Goal: Task Accomplishment & Management: Manage account settings

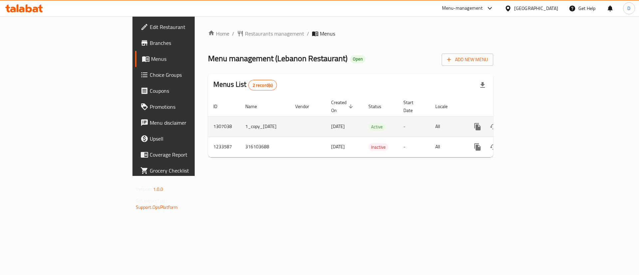
click at [530, 123] on icon "enhanced table" at bounding box center [526, 127] width 8 height 8
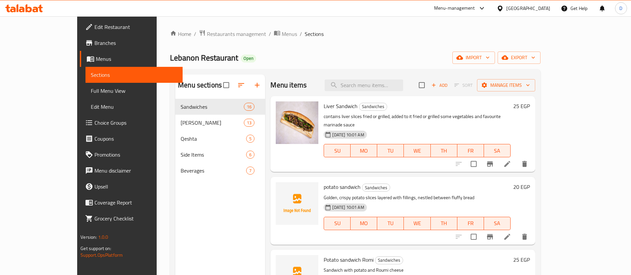
click at [255, 85] on icon "button" at bounding box center [257, 85] width 5 height 5
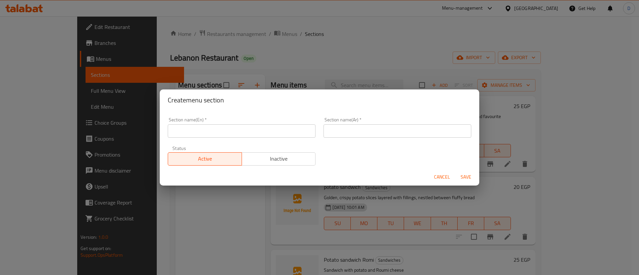
click at [237, 129] on input "text" at bounding box center [242, 130] width 148 height 13
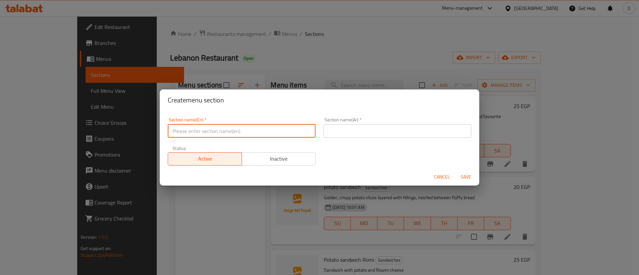
type input "Offers"
click at [360, 127] on input "text" at bounding box center [398, 130] width 148 height 13
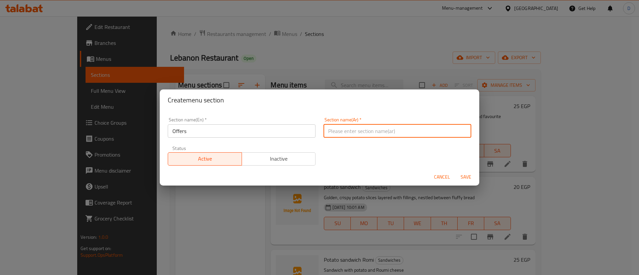
type input "العروض"
click at [455, 171] on button "Save" at bounding box center [465, 177] width 21 height 12
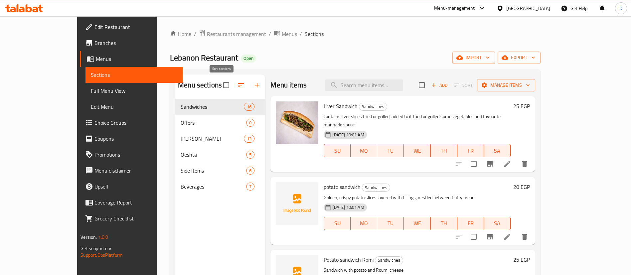
click at [237, 86] on icon "button" at bounding box center [241, 85] width 8 height 8
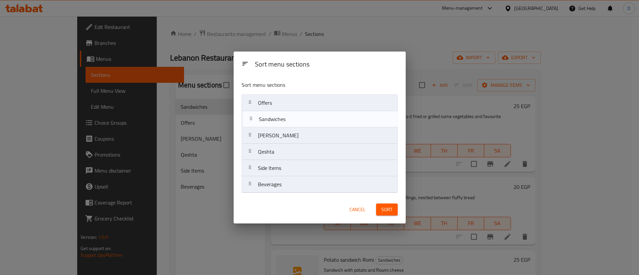
drag, startPoint x: 267, startPoint y: 102, endPoint x: 269, endPoint y: 125, distance: 23.7
click at [269, 125] on nav "Sandwiches Offers Romi Sandwiches Qeshta Side Items Beverages" at bounding box center [320, 144] width 156 height 99
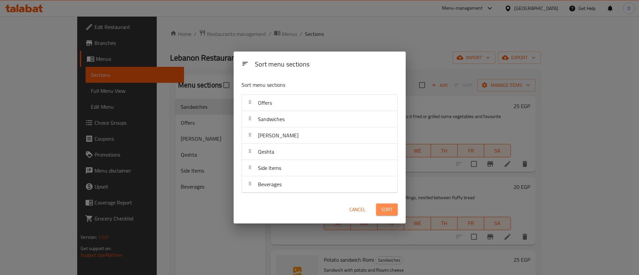
click at [393, 213] on button "Sort" at bounding box center [387, 210] width 22 height 12
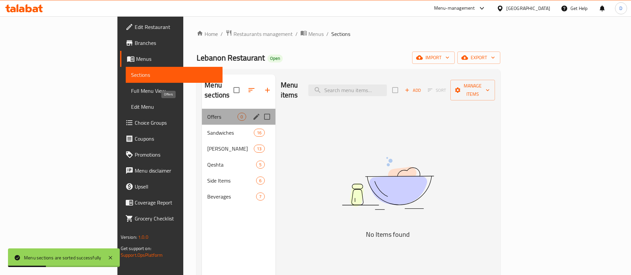
click at [207, 113] on span "Offers" at bounding box center [222, 117] width 30 height 8
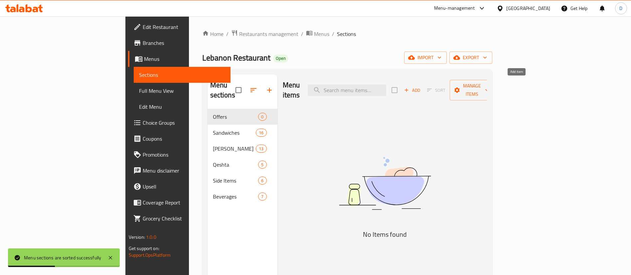
click at [421, 87] on span "Add" at bounding box center [412, 91] width 18 height 8
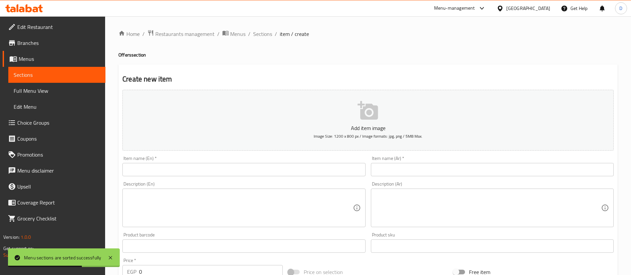
click at [460, 172] on input "text" at bounding box center [492, 169] width 243 height 13
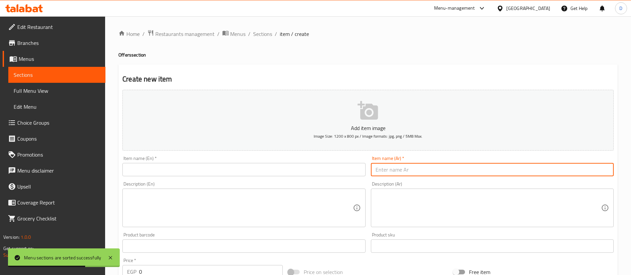
paste input "بوكس الميكس"
type input "بوكس الميكس"
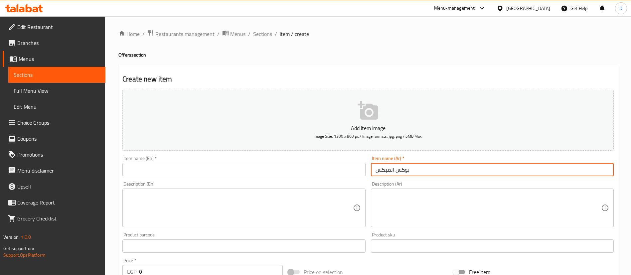
click at [429, 209] on textarea at bounding box center [489, 208] width 226 height 32
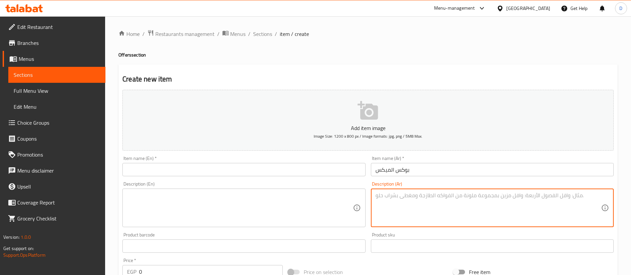
paste textarea "ساندوتش ستربس - ساندوتش سوسيس - ساندوتش كوردن - ساندوتش نوتيلا قشطة"
click at [561, 193] on textarea "ساندوتش ستربس - ساندوتش سوسيس - ساندوتش كوردن - ساندوتش نوتيلا قشطة" at bounding box center [489, 208] width 226 height 32
click at [561, 194] on textarea "ساندوتش ستربس - ساندوتش سوسيس - ساندوتش كوردن - ساندوتش نوتيلا قشطة" at bounding box center [489, 208] width 226 height 32
click at [513, 194] on textarea "ساندوتش ستربس + ساندوتش سوسيس - ساندوتش كوردن - ساندوتش نوتيلا قشطة" at bounding box center [489, 208] width 226 height 32
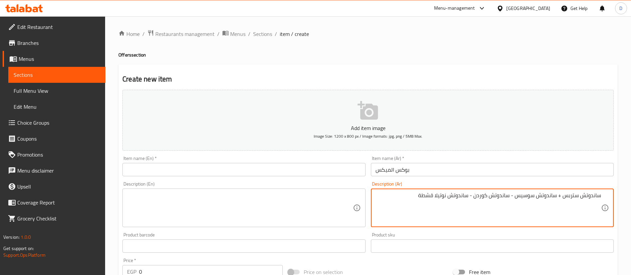
click at [513, 194] on textarea "ساندوتش ستربس + ساندوتش سوسيس - ساندوتش كوردن - ساندوتش نوتيلا قشطة" at bounding box center [489, 208] width 226 height 32
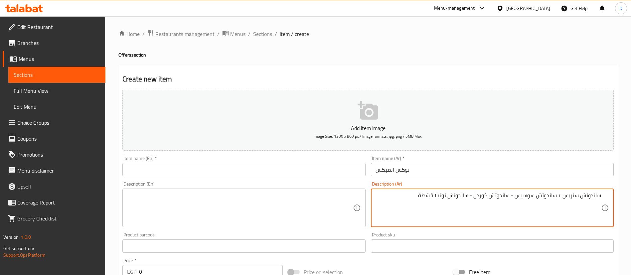
click at [508, 195] on textarea "ساندوتش ستربس + ساندوتش سوسيس - ساندوتش كوردن - ساندوتش نوتيلا قشطة" at bounding box center [489, 208] width 226 height 32
click at [516, 194] on textarea "ساندوتش ستربس + ساندوتش سوسيس - ساندوتش كوردن - ساندوتش نوتيلا قشطة" at bounding box center [489, 208] width 226 height 32
drag, startPoint x: 512, startPoint y: 199, endPoint x: 519, endPoint y: 195, distance: 7.4
click at [519, 195] on textarea "ساندوتش ستربس + ساندوتش سوسيس - ساندوتش كوردن - ساندوتش نوتيلا قشطة" at bounding box center [489, 208] width 226 height 32
click at [518, 195] on textarea "ساندوتش ستربس + ساندوتش سوسيس - ساندوتش كوردن - ساندوتش نوتيلا قشطة" at bounding box center [489, 208] width 226 height 32
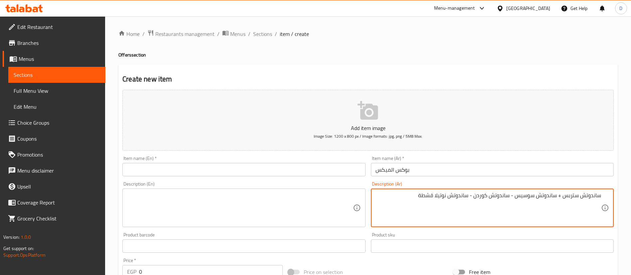
drag, startPoint x: 513, startPoint y: 196, endPoint x: 517, endPoint y: 194, distance: 5.1
click at [517, 194] on textarea "ساندوتش ستربس + ساندوتش سوسيس - ساندوتش كوردن - ساندوتش نوتيلا قشطة" at bounding box center [489, 208] width 226 height 32
click at [513, 199] on textarea "ساندوتش ستربس + ساندوتش سوسيس+ ساندوتش كوردن - ساندوتش نوتيلا قشطة" at bounding box center [489, 208] width 226 height 32
click at [516, 197] on textarea "ساندوتش ستربس + ساندوتش سوسيس+ ساندوتش كوردن - ساندوتش نوتيلا قشطة" at bounding box center [489, 208] width 226 height 32
click at [473, 196] on textarea "ساندوتش ستربس + ساندوتش سوسيس + ساندوتش كوردن - ساندوتش نوتيلا قشطة" at bounding box center [489, 208] width 226 height 32
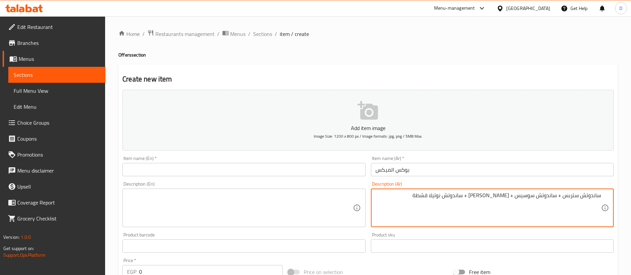
click at [473, 196] on textarea "ساندوتش ستربس + ساندوتش سوسيس + [PERSON_NAME] + ساندوتش نوتيلا قشطة" at bounding box center [489, 208] width 226 height 32
type textarea "ساندوتش ستربس + ساندوتش سوسيس + [PERSON_NAME] + ساندوتش نوتيلا قشطة"
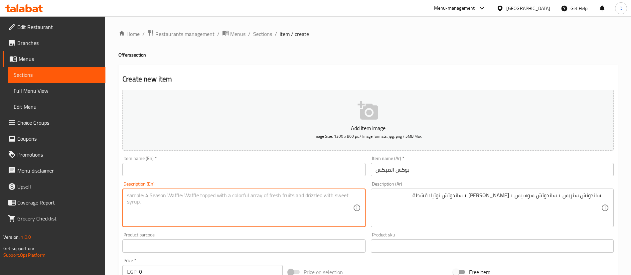
click at [254, 218] on textarea at bounding box center [240, 208] width 226 height 32
paste textarea "Strips sandwich + sausage sandwich + cordon sandwich + Nutella cream sandwich"
type textarea "Strips sandwich + sausage sandwich + cordon sandwich + Nutella cream sandwich"
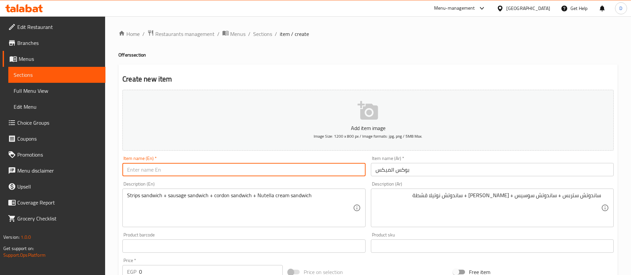
click at [334, 168] on input "text" at bounding box center [243, 169] width 243 height 13
type input "Mix Box"
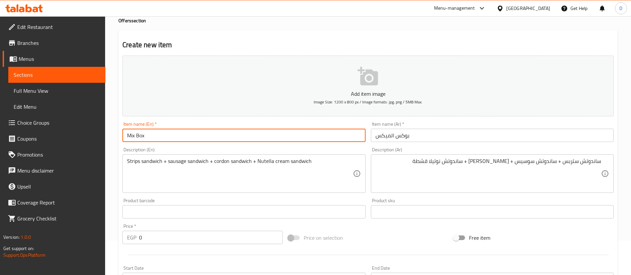
scroll to position [50, 0]
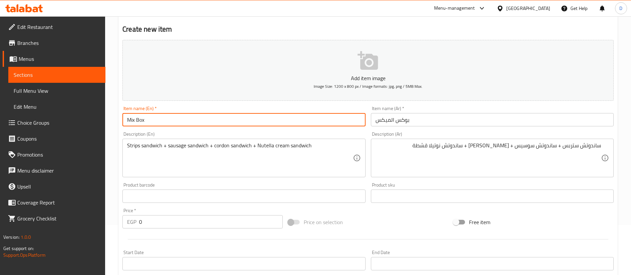
click at [184, 221] on input "0" at bounding box center [211, 221] width 144 height 13
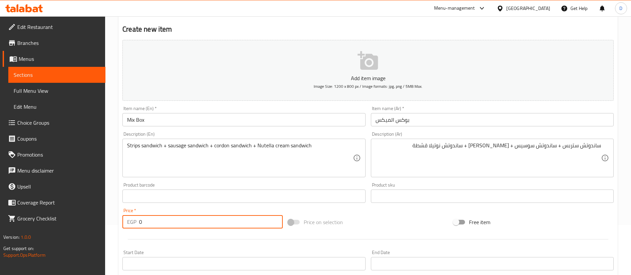
click at [184, 221] on input "0" at bounding box center [211, 221] width 144 height 13
paste input "135.8"
type input "135.8"
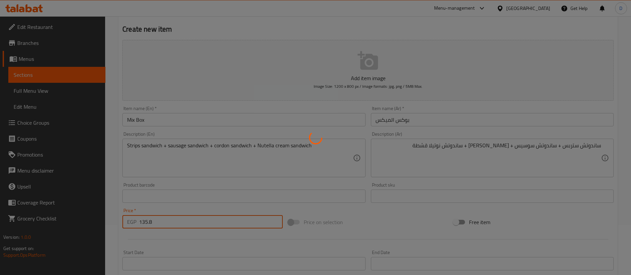
type input "0"
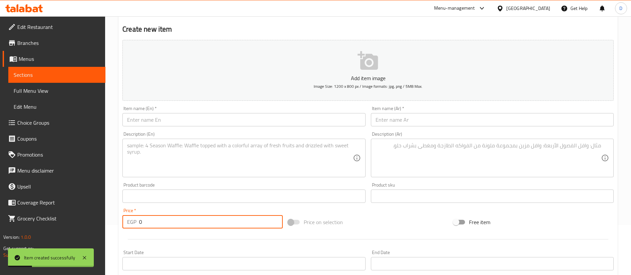
click at [429, 124] on input "text" at bounding box center [492, 119] width 243 height 13
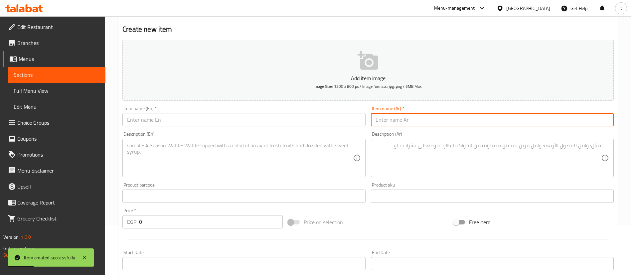
paste input "بوكس الشرقي"
type input "بوكس الشرقي"
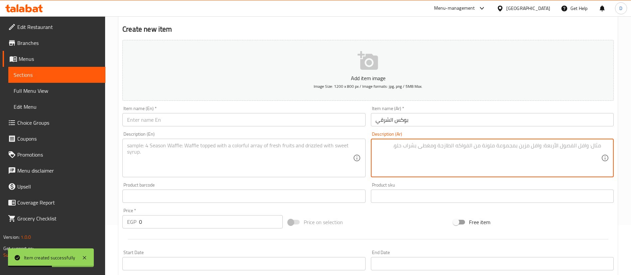
click at [459, 153] on textarea at bounding box center [489, 158] width 226 height 32
paste textarea "ساندوتش كبده - ساندوتش كفتة - ساندوتش برجر - ساندوتش حلاوة قشطة"
type textarea "ساندوتش كبده - ساندوتش كفتة - ساندوتش برجر - ساندوتش حلاوة قشطة"
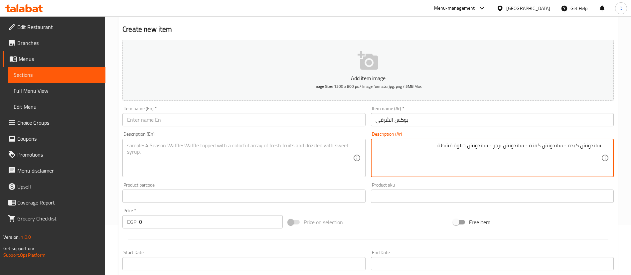
click at [163, 174] on textarea at bounding box center [240, 158] width 226 height 32
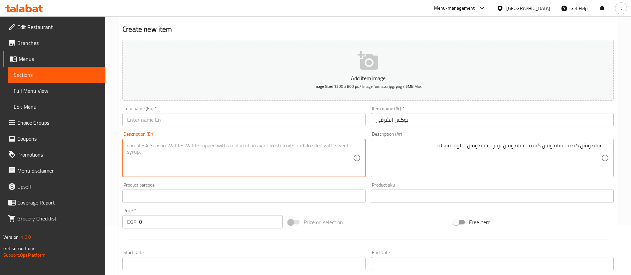
paste textarea "Liver sandwich - Kofta sandwich - Burger sandwich - Halawa Qishta sandwich"
drag, startPoint x: 160, startPoint y: 150, endPoint x: 166, endPoint y: 149, distance: 5.7
click at [166, 149] on textarea "Liver sandwich - Kofta sandwich - Burger sandwich - Halawa Qishta sandwich" at bounding box center [240, 158] width 226 height 32
drag, startPoint x: 161, startPoint y: 149, endPoint x: 165, endPoint y: 149, distance: 3.7
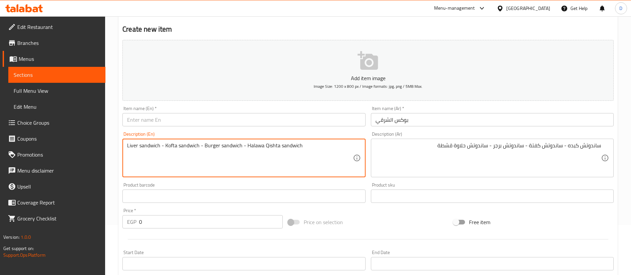
click at [165, 149] on textarea "Liver sandwich - Kofta sandwich - Burger sandwich - Halawa Qishta sandwich" at bounding box center [240, 158] width 226 height 32
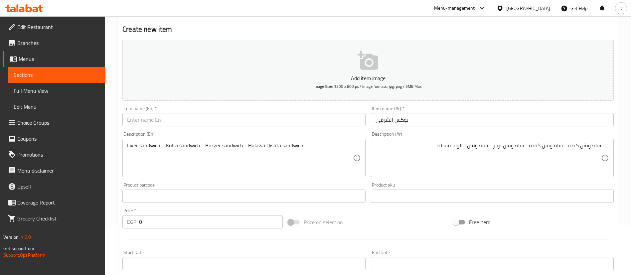
click at [204, 141] on div "Liver sandwich + Kofta sandwich - Burger sandwich - Halawa Qishta sandwich Desc…" at bounding box center [243, 158] width 243 height 39
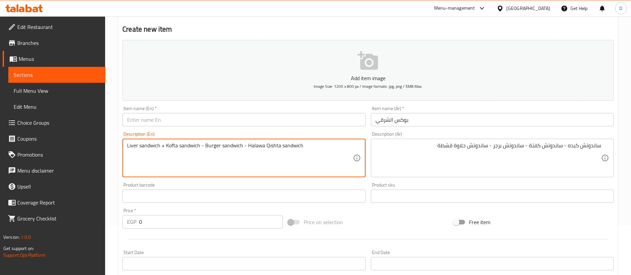
click at [201, 148] on textarea "Liver sandwich + Kofta sandwich - Burger sandwich - Halawa Qishta sandwich" at bounding box center [240, 158] width 226 height 32
click at [246, 146] on textarea "Liver sandwich + Kofta sandwich + Burger sandwich - Halawa Qishta sandwich" at bounding box center [240, 158] width 226 height 32
type textarea "Liver sandwich + Kofta sandwich + Burger sandwich + Halawa Qishta sandwich"
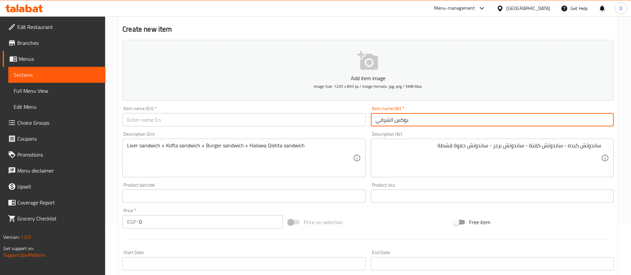
click at [422, 119] on input "بوكس الشرقي" at bounding box center [492, 119] width 243 height 13
click at [218, 125] on input "text" at bounding box center [243, 119] width 243 height 13
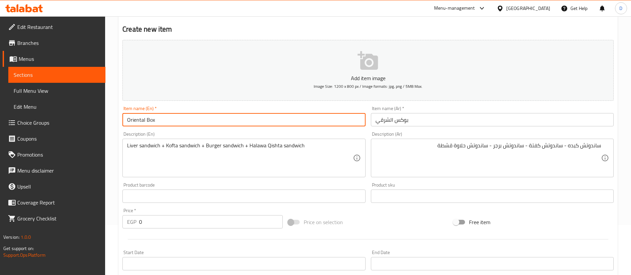
type input "Oriental Box"
click at [210, 221] on input "0" at bounding box center [211, 221] width 144 height 13
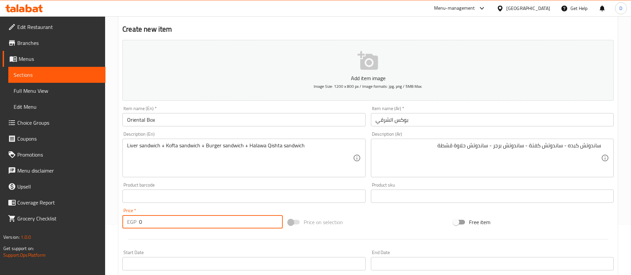
click at [210, 221] on input "0" at bounding box center [211, 221] width 144 height 13
paste input "122.22"
type input "122.22"
click at [224, 235] on div at bounding box center [368, 239] width 497 height 16
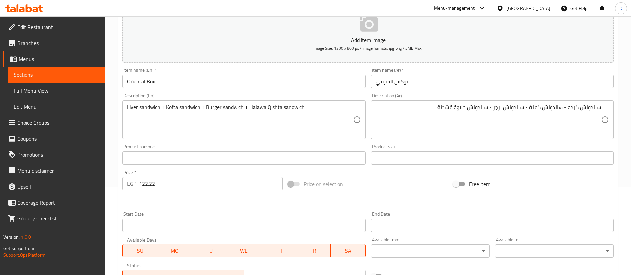
scroll to position [195, 0]
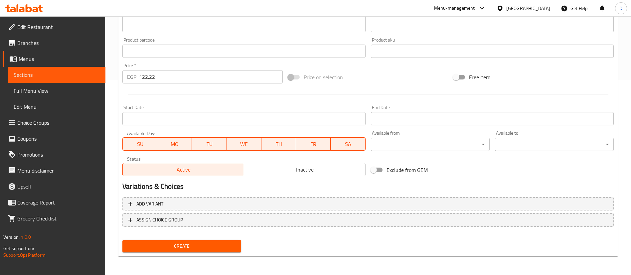
click at [202, 246] on span "Create" at bounding box center [182, 246] width 108 height 8
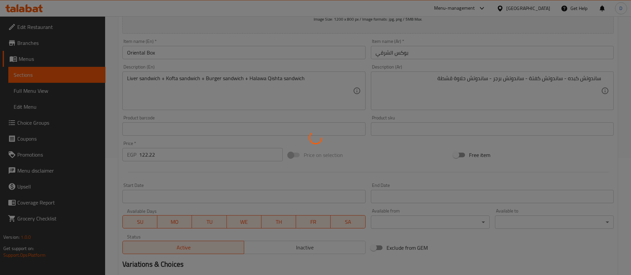
type input "0"
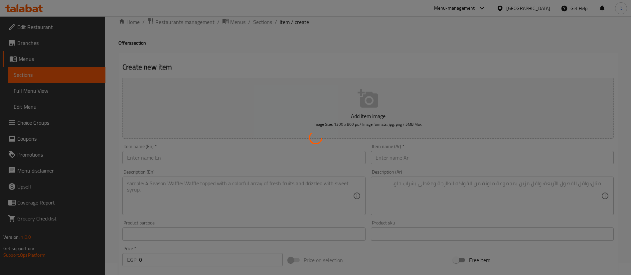
scroll to position [0, 0]
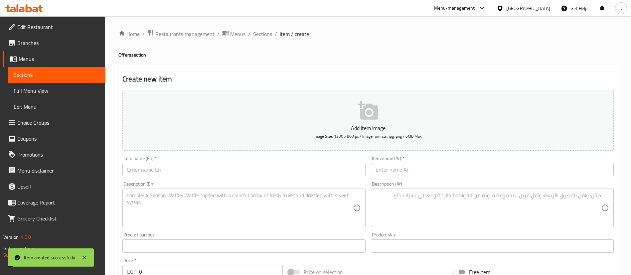
click at [46, 79] on span "Sections" at bounding box center [57, 75] width 87 height 8
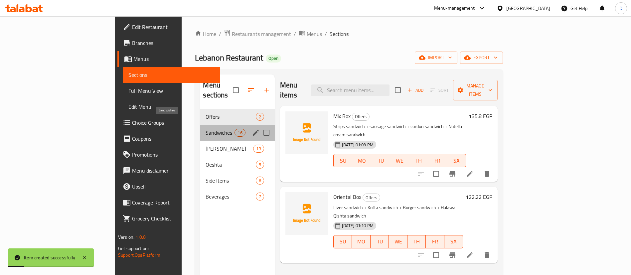
click at [206, 129] on span "Sandwiches" at bounding box center [220, 133] width 29 height 8
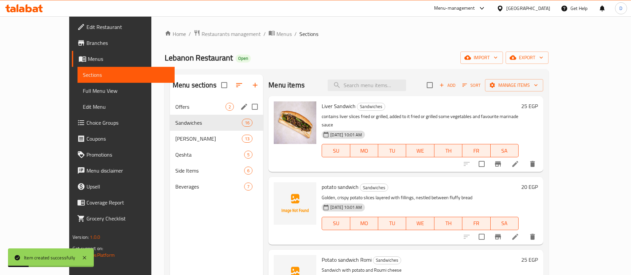
click at [192, 100] on div "Offers 2" at bounding box center [217, 107] width 94 height 16
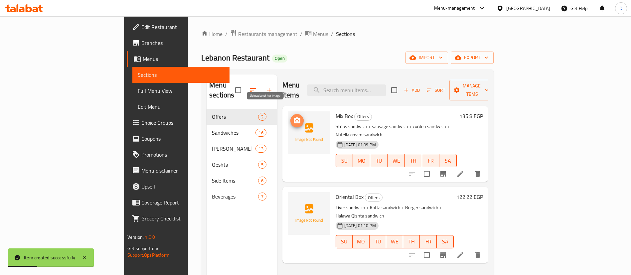
click at [294, 117] on icon "upload picture" at bounding box center [297, 120] width 7 height 6
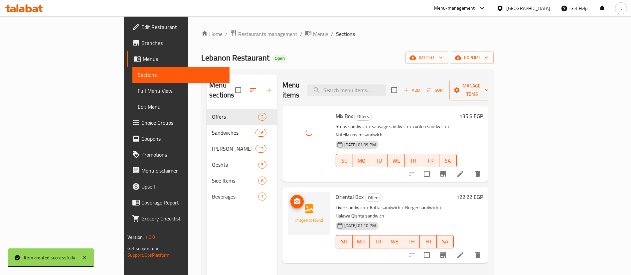
click at [291, 195] on button "upload picture" at bounding box center [297, 201] width 13 height 13
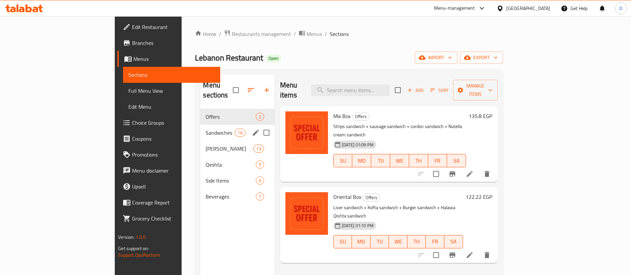
click at [206, 129] on span "Sandwiches" at bounding box center [220, 133] width 29 height 8
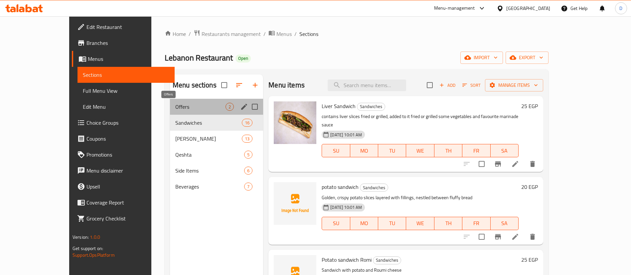
click at [175, 105] on span "Offers" at bounding box center [200, 107] width 50 height 8
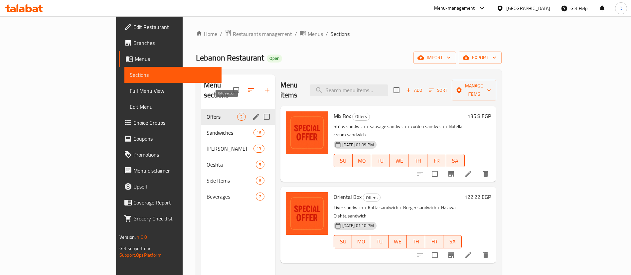
click at [252, 113] on icon "edit" at bounding box center [256, 117] width 8 height 8
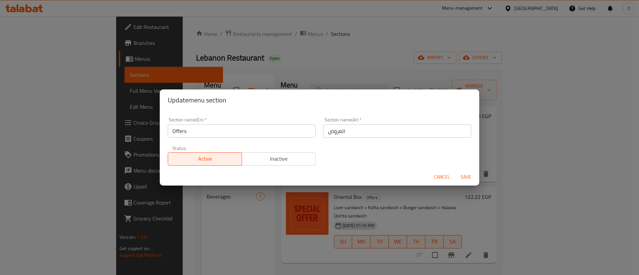
click at [220, 134] on input "Offers" at bounding box center [242, 130] width 148 height 13
type input "Buy 3 get 1"
click at [387, 134] on input "العروض" at bounding box center [398, 130] width 148 height 13
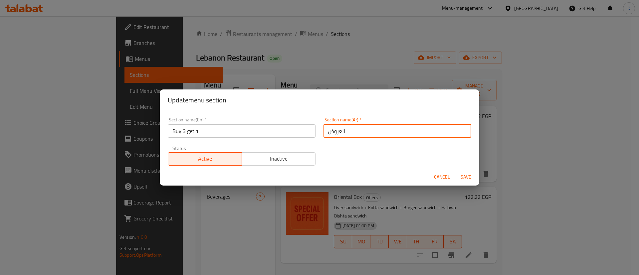
click at [387, 134] on input "العروض" at bounding box center [398, 130] width 148 height 13
type input "h"
click at [364, 133] on input "اشتري 2 واحصل علي 1 هدية" at bounding box center [398, 130] width 148 height 13
type input "اشتري 2 و احصل علي 1 هدية"
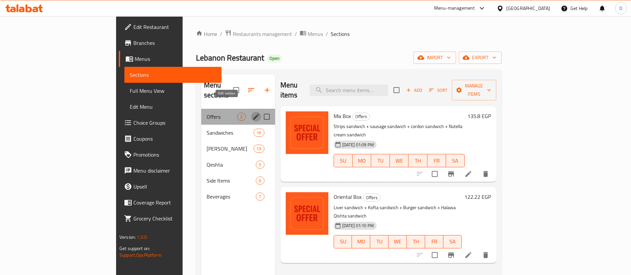
click at [252, 113] on icon "edit" at bounding box center [256, 117] width 8 height 8
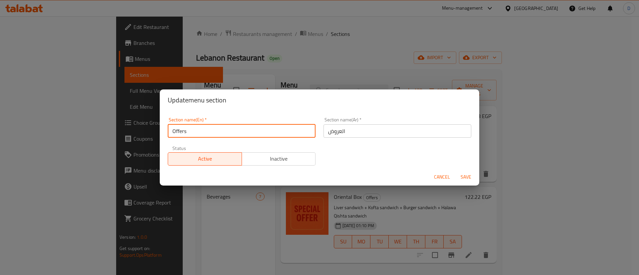
click at [230, 132] on input "Offers" at bounding box center [242, 130] width 148 height 13
type input "ل"
type input "Buy 3 get 1"
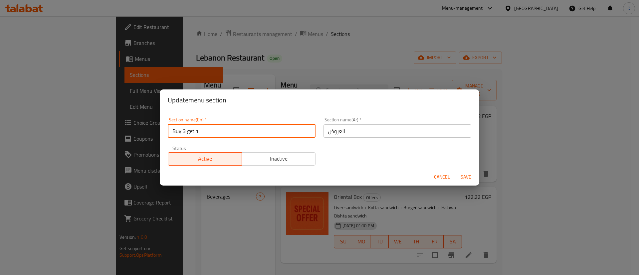
click at [455, 171] on button "Save" at bounding box center [465, 177] width 21 height 12
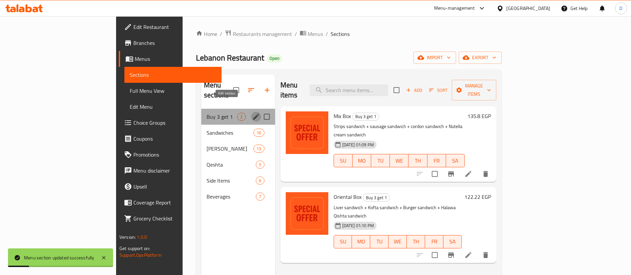
click at [252, 113] on icon "edit" at bounding box center [256, 117] width 8 height 8
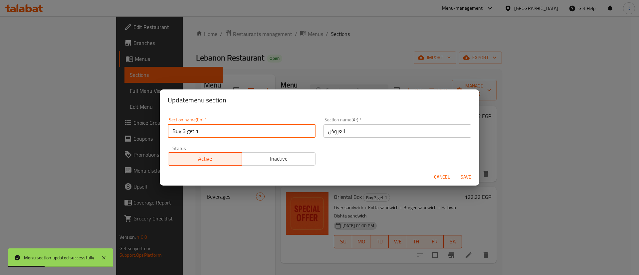
click at [189, 131] on input "Buy 3 get 1" at bounding box center [242, 130] width 148 height 13
click at [262, 131] on input "Buy 3 Get 1" at bounding box center [242, 130] width 148 height 13
type input "Buy 3 Get 1"
click at [455, 171] on button "Save" at bounding box center [465, 177] width 21 height 12
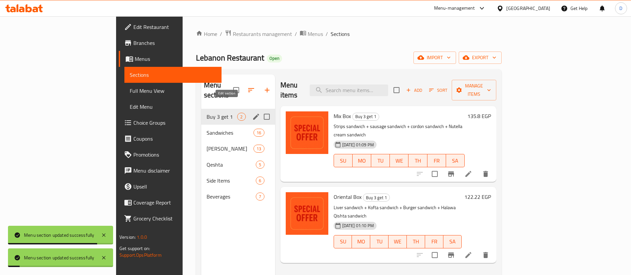
click at [252, 113] on icon "edit" at bounding box center [256, 117] width 8 height 8
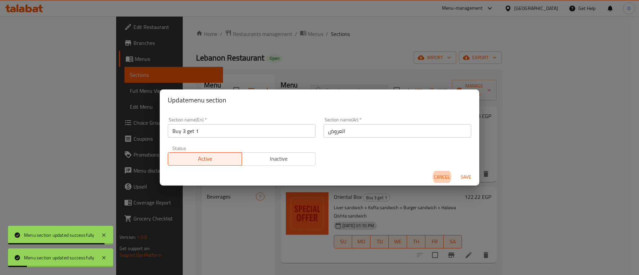
click at [352, 132] on input "العروض" at bounding box center [398, 130] width 148 height 13
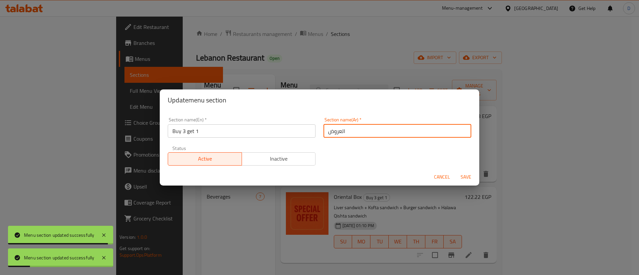
click at [352, 132] on input "العروض" at bounding box center [398, 130] width 148 height 13
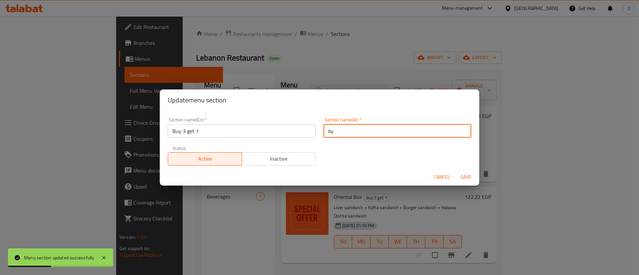
type input "b"
click at [384, 133] on input "اشتري واحد و احصل علي الثاني مجانا" at bounding box center [398, 130] width 148 height 13
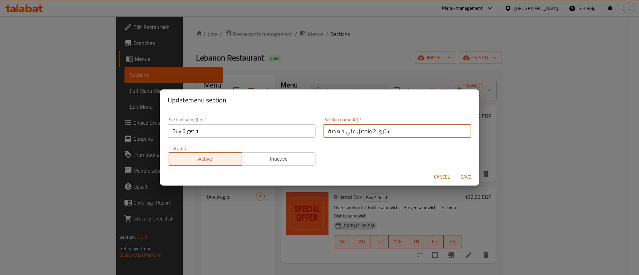
click at [372, 136] on input "اشتري 2 واحصل علي 1 هدية" at bounding box center [398, 130] width 148 height 13
click at [394, 133] on input "اشتري 3 واحصل علي 1 هدية" at bounding box center [398, 130] width 148 height 13
type input "اشتري 3 واحصل علي 1 هدية"
click at [455, 171] on button "Save" at bounding box center [465, 177] width 21 height 12
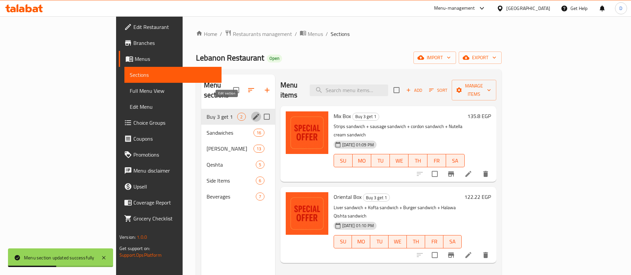
click at [251, 112] on button "edit" at bounding box center [256, 117] width 10 height 10
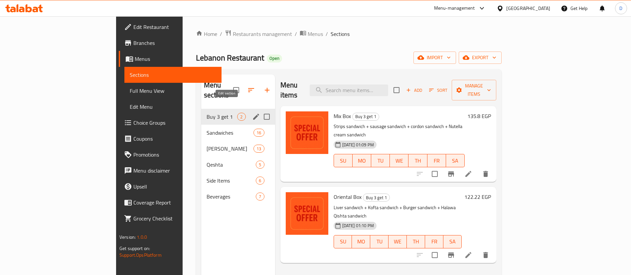
click at [252, 113] on icon "edit" at bounding box center [256, 117] width 8 height 8
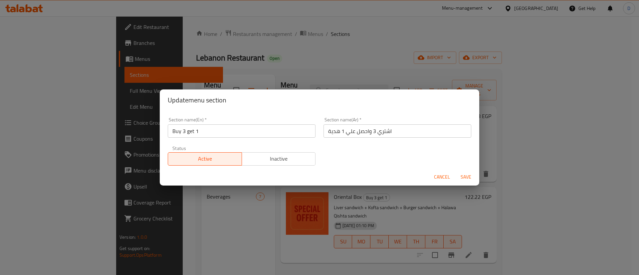
click at [211, 128] on input "Buy 3 get 1" at bounding box center [242, 130] width 148 height 13
click at [211, 129] on input "Buy 3 get 1" at bounding box center [242, 130] width 148 height 13
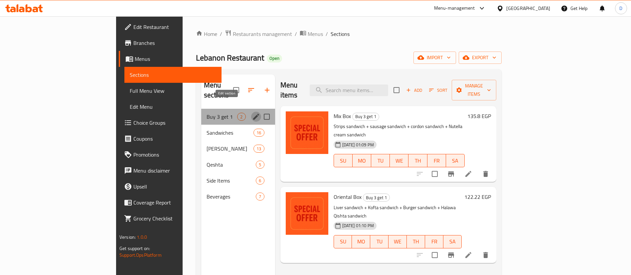
click at [252, 113] on icon "edit" at bounding box center [256, 117] width 8 height 8
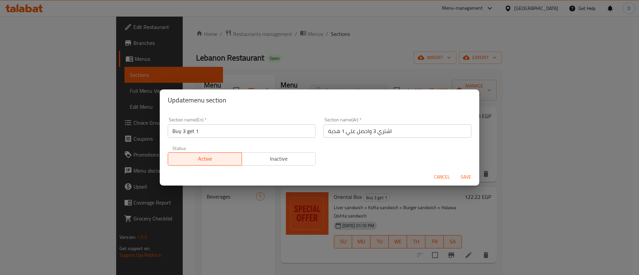
click at [353, 131] on input "اشتري 3 واحصل علي 1 هدية" at bounding box center [398, 130] width 148 height 13
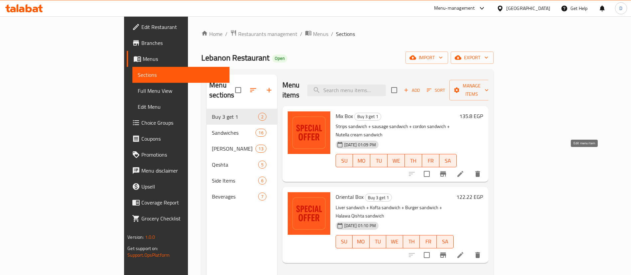
scroll to position [50, 0]
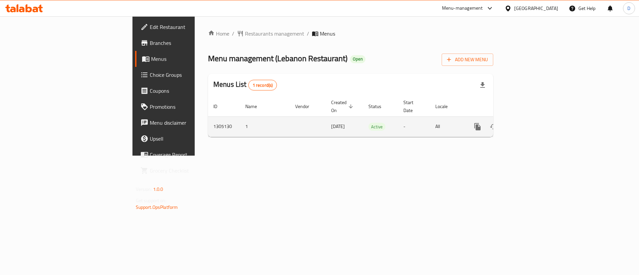
click at [530, 123] on icon "enhanced table" at bounding box center [526, 127] width 8 height 8
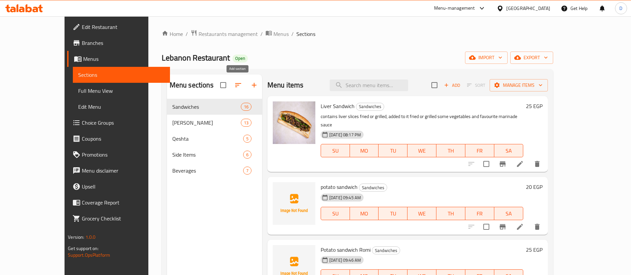
click at [252, 83] on icon "button" at bounding box center [254, 85] width 5 height 5
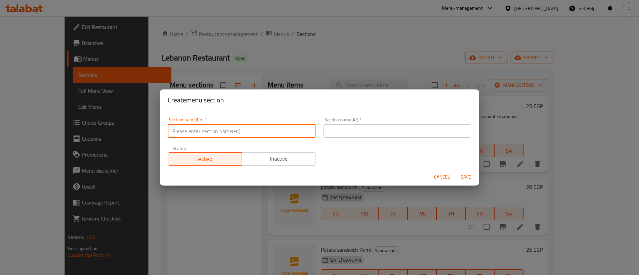
click at [242, 128] on input "text" at bounding box center [242, 130] width 148 height 13
paste input "Buy 3 get 1"
type input "Buy 3 get 1"
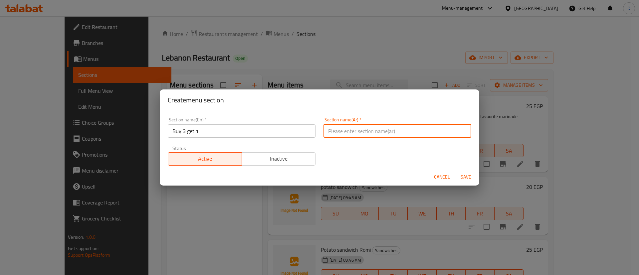
click at [384, 125] on input "text" at bounding box center [398, 130] width 148 height 13
paste input "اشتري 3 واحصل علي 1 هدية"
type input "اشتري 3 واحصل علي 1 هدية"
click at [455, 171] on button "Save" at bounding box center [465, 177] width 21 height 12
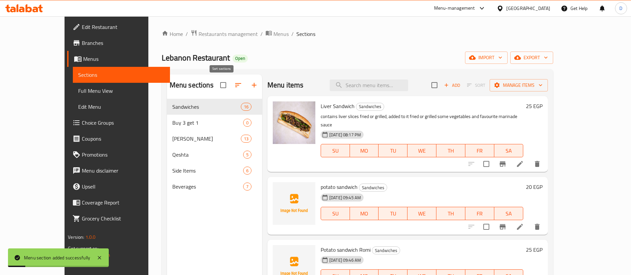
click at [234, 87] on icon "button" at bounding box center [238, 85] width 8 height 8
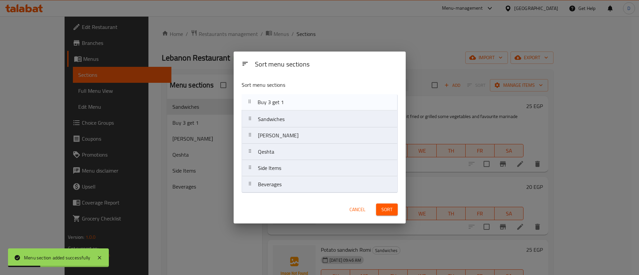
drag, startPoint x: 284, startPoint y: 125, endPoint x: 283, endPoint y: 103, distance: 22.7
click at [283, 103] on nav "Sandwiches Buy 3 get 1 Romi Sandwiches Qeshta Side Items Beverages" at bounding box center [320, 144] width 156 height 99
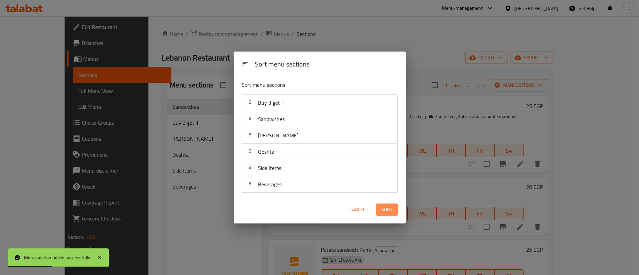
click at [389, 206] on span "Sort" at bounding box center [386, 210] width 11 height 8
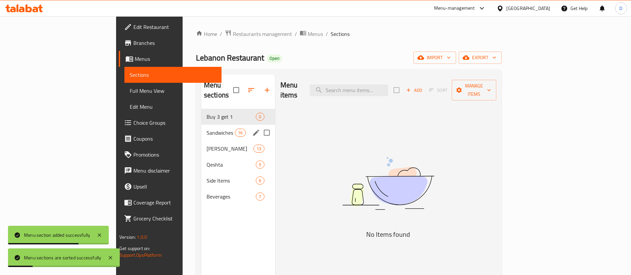
click at [201, 114] on div "Buy 3 get 1 0" at bounding box center [238, 117] width 74 height 16
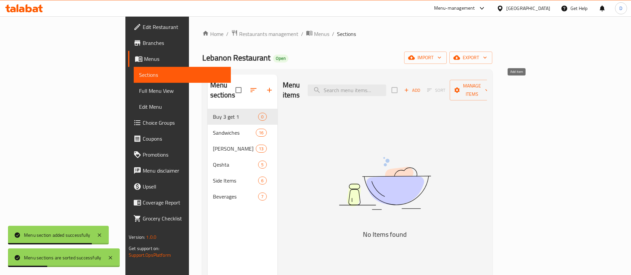
click at [421, 88] on span "Add" at bounding box center [412, 91] width 18 height 8
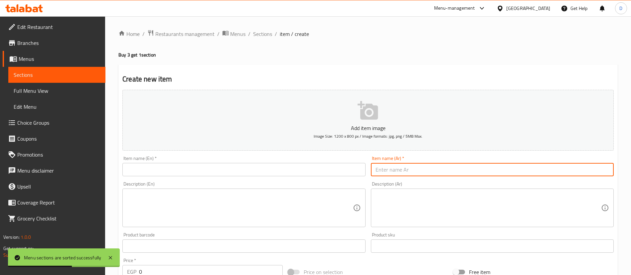
click at [454, 166] on input "text" at bounding box center [492, 169] width 243 height 13
paste input "بوكس الشرقي"
type input "بوكس الشرقي"
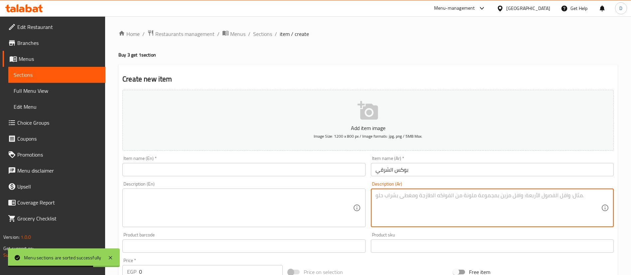
click at [430, 209] on textarea at bounding box center [489, 208] width 226 height 32
paste textarea "ساندوتش كبده - ساندوتش كفتة - ساندوتش برجر - ساندوتش حلاوة قشطة"
type textarea "ساندوتش كبده - ساندوتش كفتة - ساندوتش برجر - ساندوتش حلاوة قشطة"
click at [267, 185] on div "Description (En) Description (En)" at bounding box center [243, 205] width 243 height 46
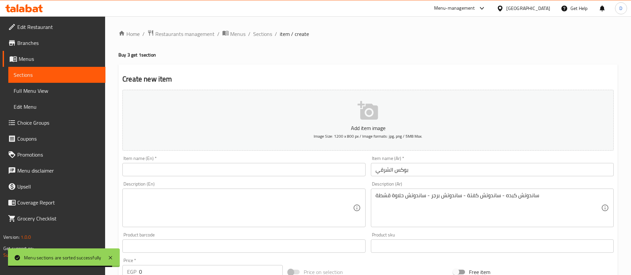
click at [297, 164] on input "text" at bounding box center [243, 169] width 243 height 13
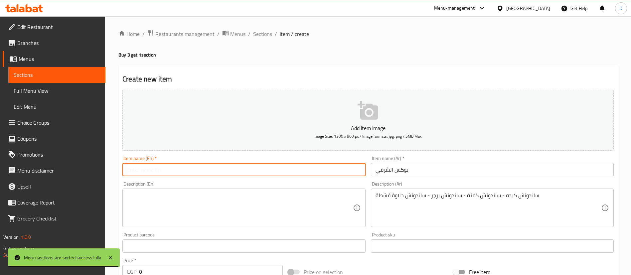
paste input "Oriental Box"
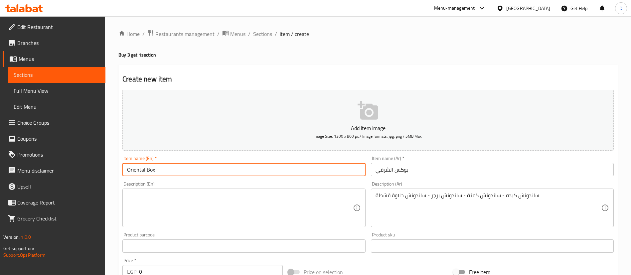
type input "Oriental Box"
click at [265, 206] on textarea at bounding box center [240, 208] width 226 height 32
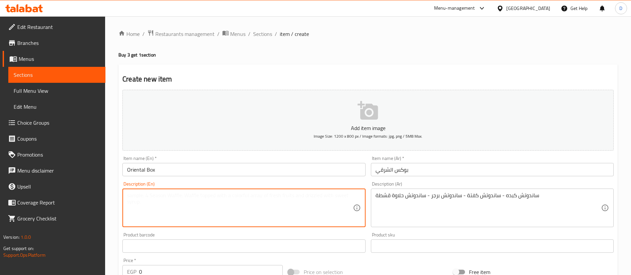
paste textarea "Liver sandwich + Kofta sandwich + Burger sandwich + Halawa Qishta sandwich"
type textarea "Liver sandwich + Kofta sandwich + Burger sandwich + Halawa Qishta sandwich"
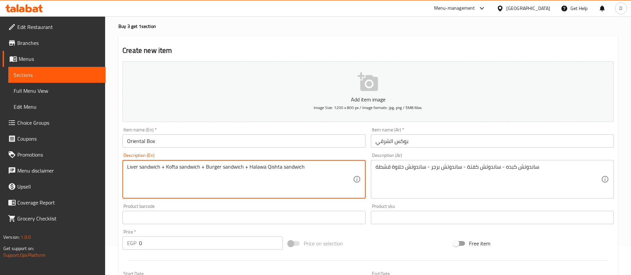
scroll to position [100, 0]
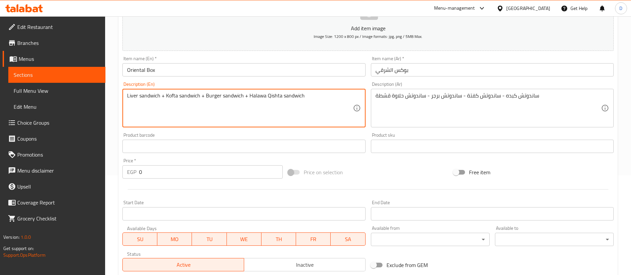
click at [211, 171] on input "0" at bounding box center [211, 171] width 144 height 13
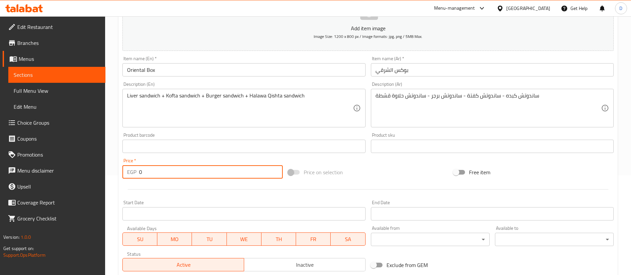
click at [211, 171] on input "0" at bounding box center [211, 171] width 144 height 13
paste input "122.22"
type input "122.22"
click at [214, 200] on div "Start Date Start Date" at bounding box center [243, 210] width 243 height 20
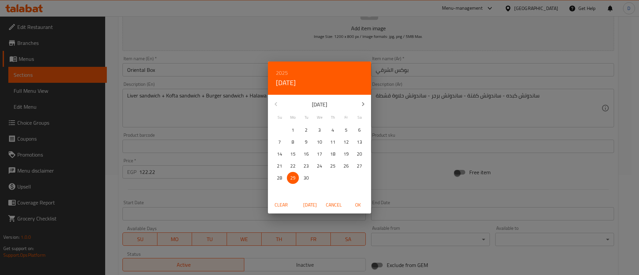
click at [236, 194] on div "2025 Mon, Sep 29 September 2025 Su Mo Tu We Th Fr Sa 31 1 2 3 4 5 6 7 8 9 10 11…" at bounding box center [319, 137] width 639 height 275
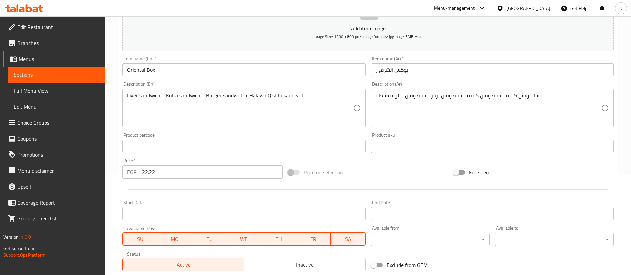
click at [236, 194] on div at bounding box center [368, 189] width 497 height 16
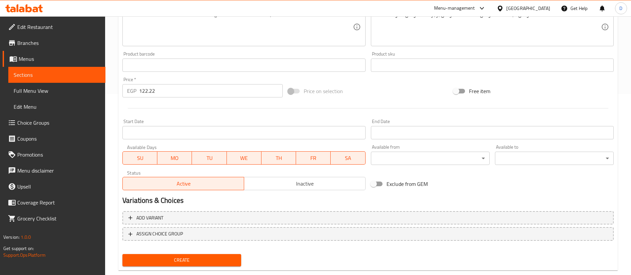
scroll to position [195, 0]
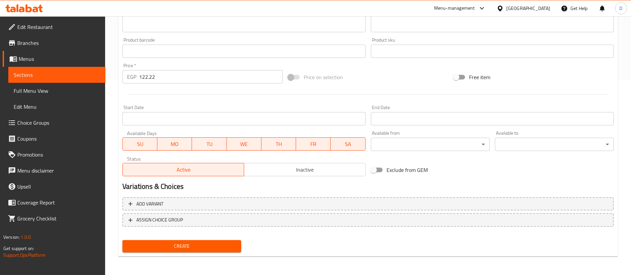
click at [209, 246] on span "Create" at bounding box center [182, 246] width 108 height 8
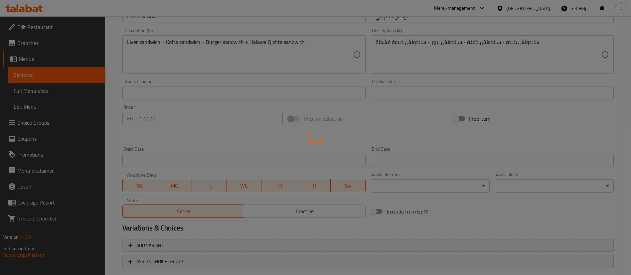
scroll to position [95, 0]
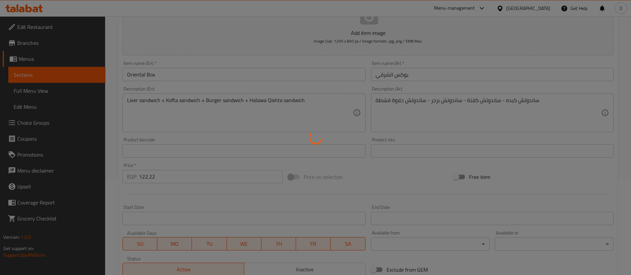
type input "0"
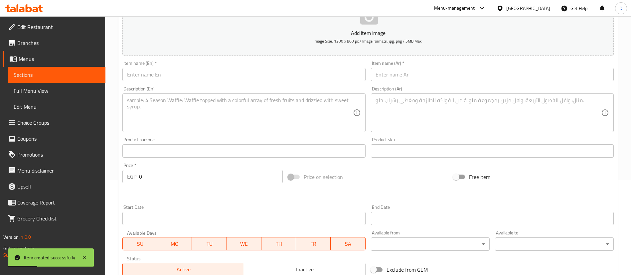
click at [302, 77] on input "text" at bounding box center [243, 74] width 243 height 13
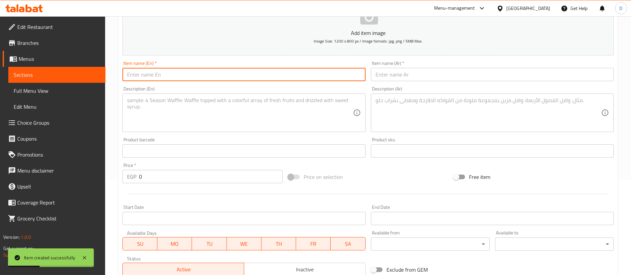
paste input "Mix Box"
type input "Mix Box"
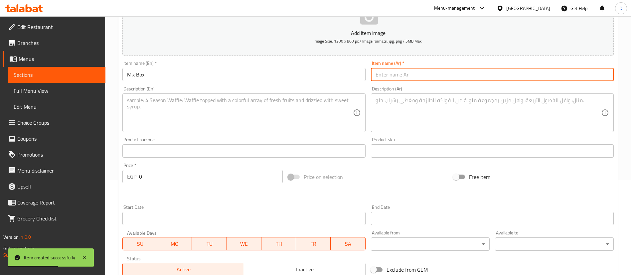
click at [464, 80] on input "text" at bounding box center [492, 74] width 243 height 13
paste input "بوكس الميكس"
type input "بوكس الميكس"
click at [456, 123] on textarea at bounding box center [489, 113] width 226 height 32
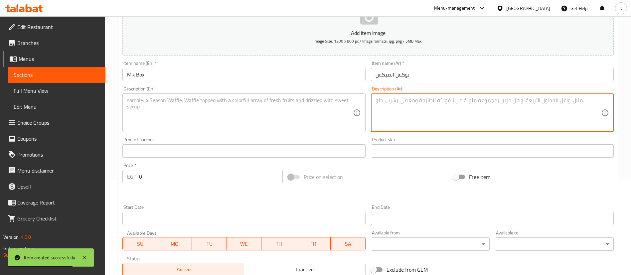
paste textarea "ساندوتش ستربس + ساندوتش سوسيس + [PERSON_NAME] + ساندوتش نوتيلا قشطة"
type textarea "ساندوتش ستربس + ساندوتش سوسيس + [PERSON_NAME] + ساندوتش نوتيلا قشطة"
click at [293, 118] on textarea at bounding box center [240, 113] width 226 height 32
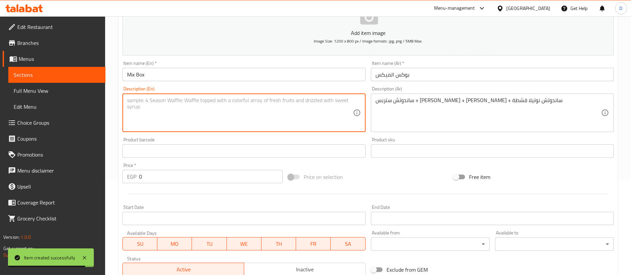
paste textarea "Strips sandwich + sausage sandwich + cordon sandwich + Nutella cream sandwich"
type textarea "Strips sandwich + sausage sandwich + cordon sandwich + Nutella cream sandwich"
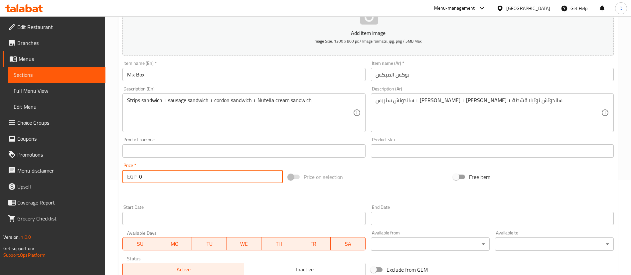
click at [236, 181] on input "0" at bounding box center [211, 176] width 144 height 13
paste input "135.8"
type input "135.8"
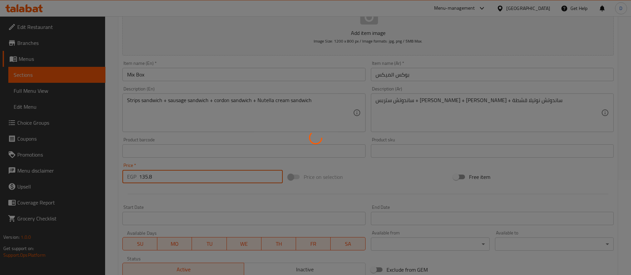
type input "0"
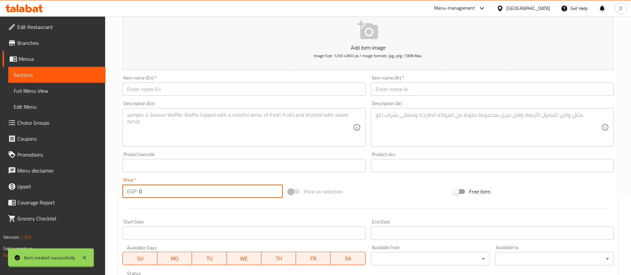
scroll to position [0, 0]
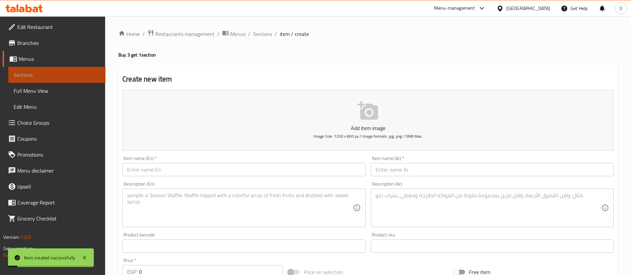
click at [71, 78] on span "Sections" at bounding box center [57, 75] width 87 height 8
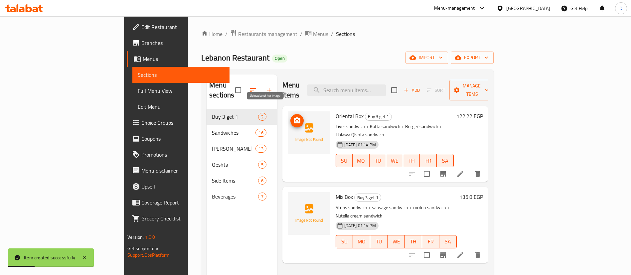
click at [291, 114] on button "upload picture" at bounding box center [297, 120] width 13 height 13
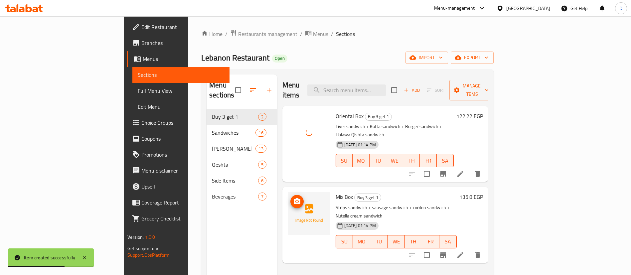
click at [294, 198] on icon "upload picture" at bounding box center [297, 201] width 7 height 6
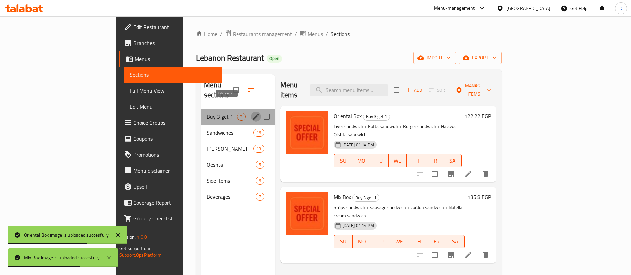
click at [252, 113] on icon "edit" at bounding box center [256, 117] width 8 height 8
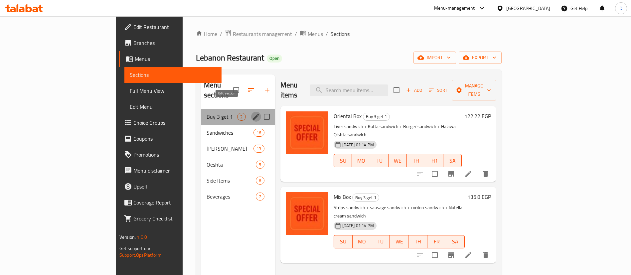
click at [252, 113] on icon "edit" at bounding box center [256, 117] width 8 height 8
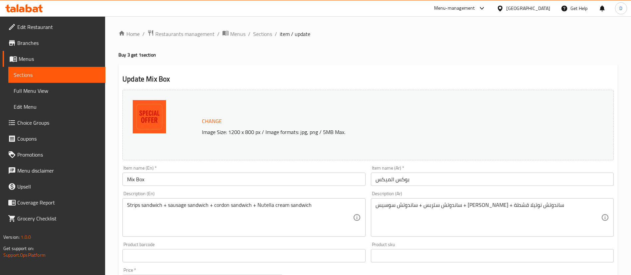
click at [323, 178] on input "Mix Box" at bounding box center [243, 179] width 243 height 13
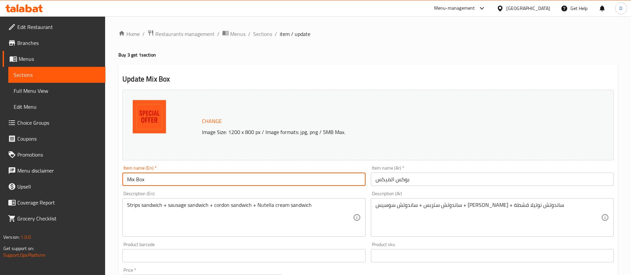
click at [420, 177] on input "بوكس الميكس" at bounding box center [492, 179] width 243 height 13
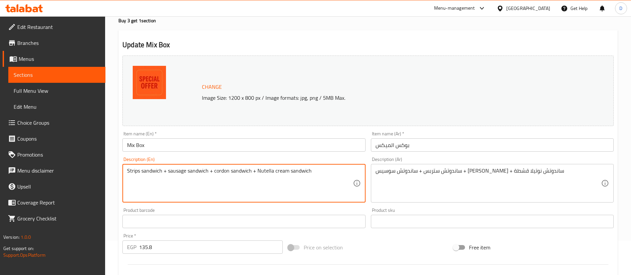
scroll to position [50, 0]
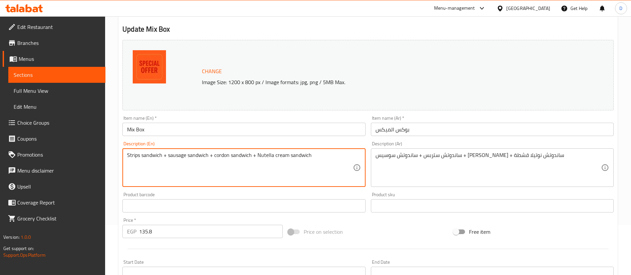
click at [182, 240] on div "Price   * EGP 135.8 Price *" at bounding box center [203, 228] width 166 height 26
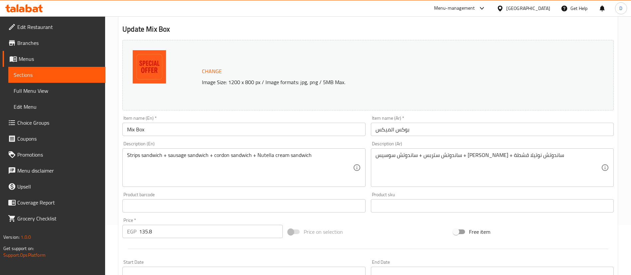
click at [198, 230] on input "135.8" at bounding box center [211, 231] width 144 height 13
click at [56, 78] on span "Sections" at bounding box center [57, 75] width 87 height 8
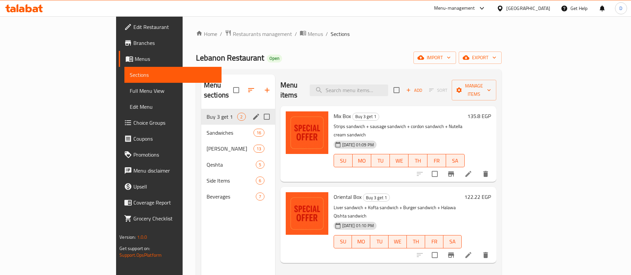
click at [252, 113] on icon "edit" at bounding box center [256, 117] width 8 height 8
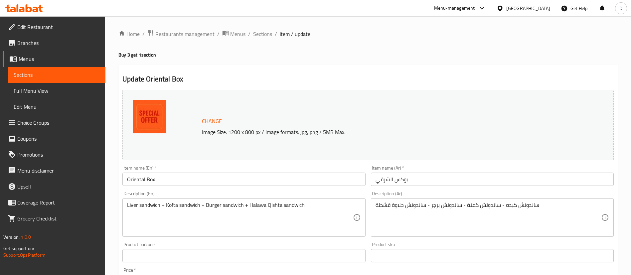
click at [417, 177] on input "بوكس الشرقي" at bounding box center [492, 179] width 243 height 13
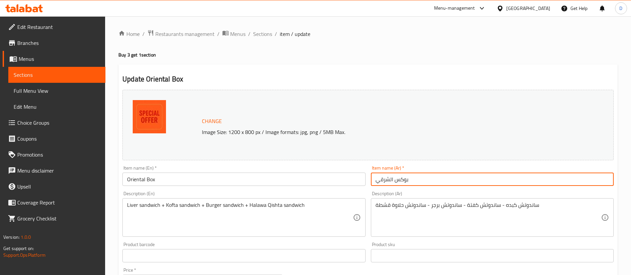
click at [417, 177] on input "بوكس الشرقي" at bounding box center [492, 179] width 243 height 13
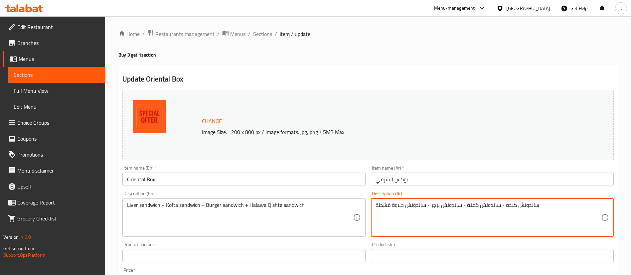
click at [423, 219] on textarea "ساندوتش كبده - ساندوتش كفتة - ساندوتش برجر - ساندوتش حلاوة قشطة" at bounding box center [489, 218] width 226 height 32
click at [303, 177] on input "Oriental Box" at bounding box center [243, 179] width 243 height 13
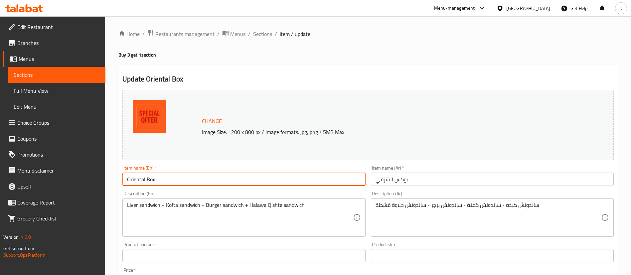
click at [303, 177] on input "Oriental Box" at bounding box center [243, 179] width 243 height 13
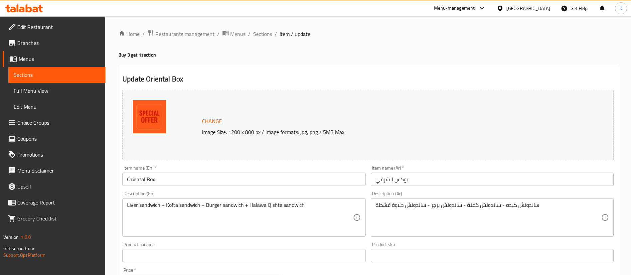
click at [307, 196] on div "Description (En) Liver sandwich + Kofta sandwich + Burger sandwich + Halawa Qis…" at bounding box center [243, 214] width 243 height 46
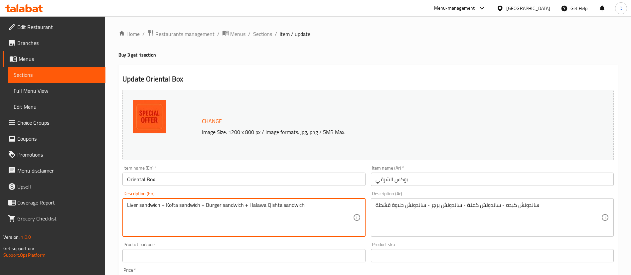
click at [301, 218] on textarea "Liver sandwich + Kofta sandwich + Burger sandwich + Halawa Qishta sandwich" at bounding box center [240, 218] width 226 height 32
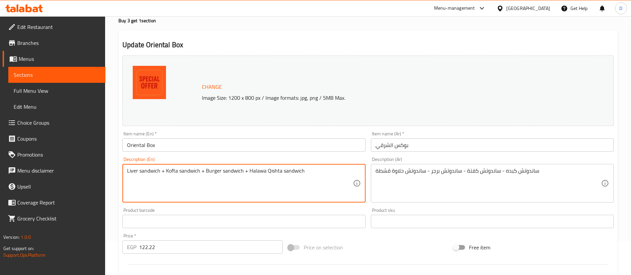
scroll to position [50, 0]
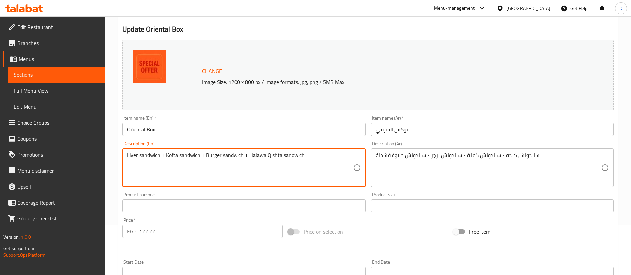
click at [222, 234] on input "122.22" at bounding box center [211, 231] width 144 height 13
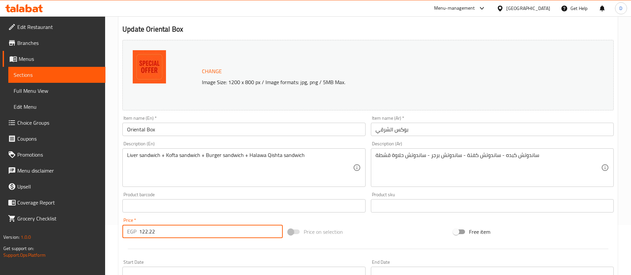
click at [222, 234] on input "122.22" at bounding box center [211, 231] width 144 height 13
